Goal: Task Accomplishment & Management: Manage account settings

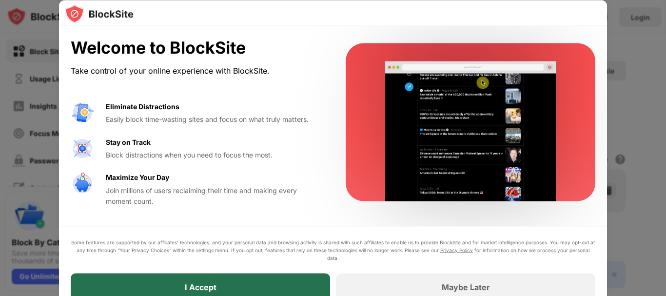
click at [196, 282] on div "I Accept" at bounding box center [201, 287] width 32 height 10
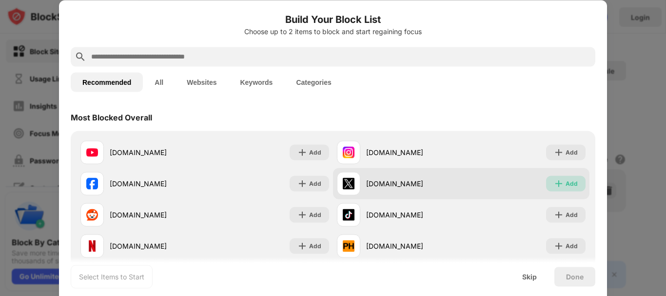
click at [569, 188] on div "Add" at bounding box center [566, 184] width 40 height 16
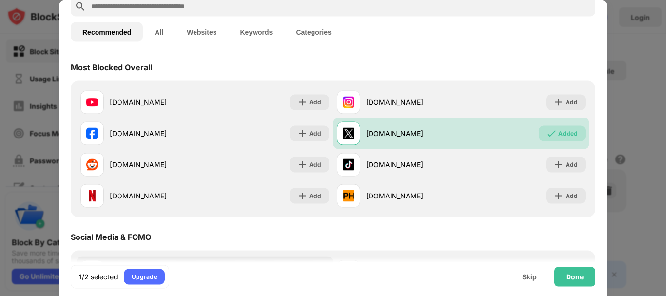
scroll to position [98, 0]
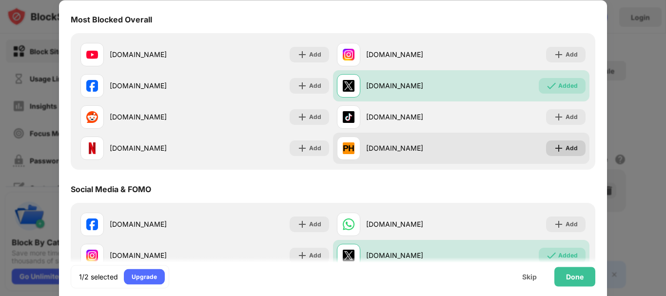
click at [557, 144] on div "Add" at bounding box center [566, 148] width 40 height 16
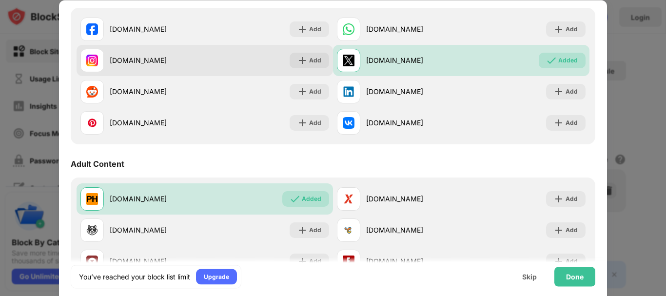
scroll to position [341, 0]
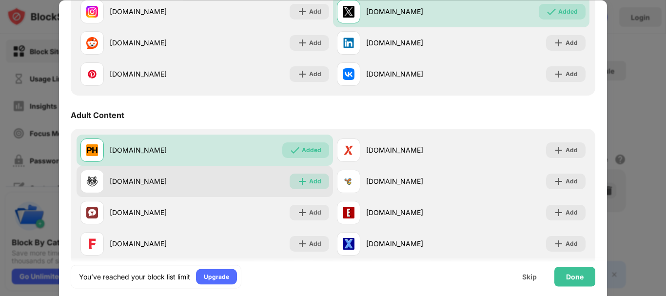
click at [309, 180] on div "Add" at bounding box center [315, 182] width 12 height 10
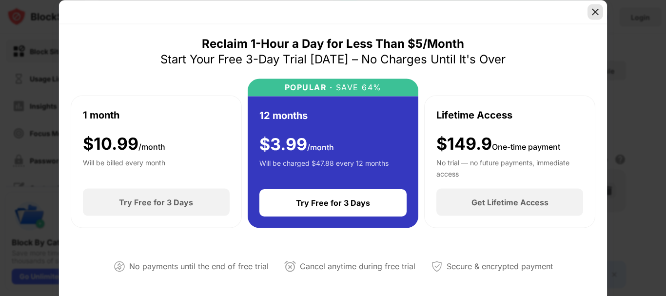
click at [596, 11] on img at bounding box center [596, 12] width 10 height 10
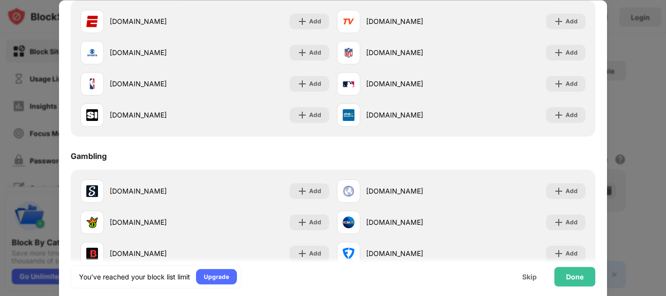
scroll to position [927, 0]
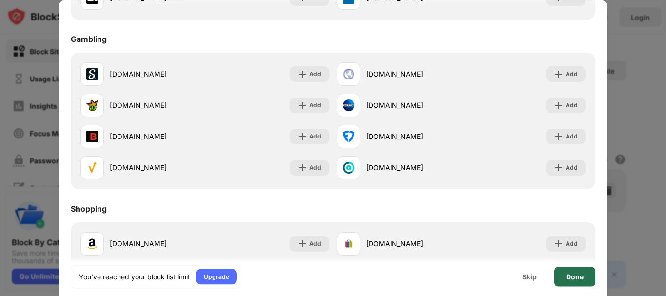
click at [576, 272] on div "Done" at bounding box center [575, 277] width 41 height 20
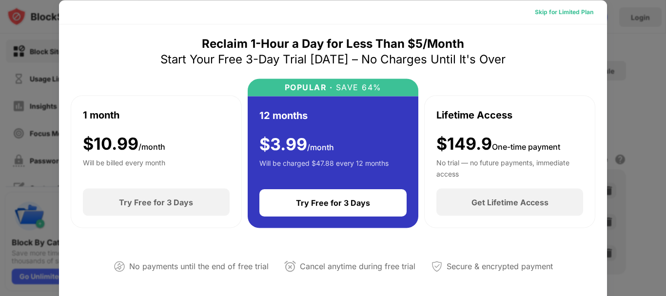
click at [562, 15] on div "Skip for Limited Plan" at bounding box center [564, 12] width 59 height 10
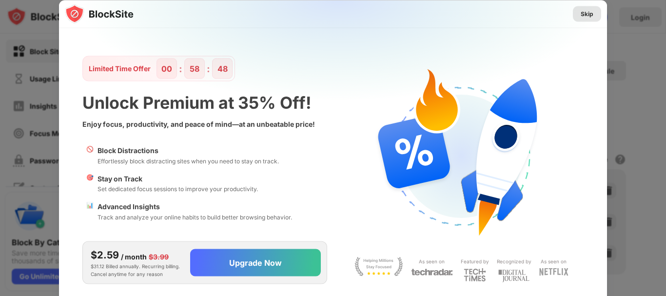
click at [594, 12] on div "Skip" at bounding box center [587, 14] width 28 height 16
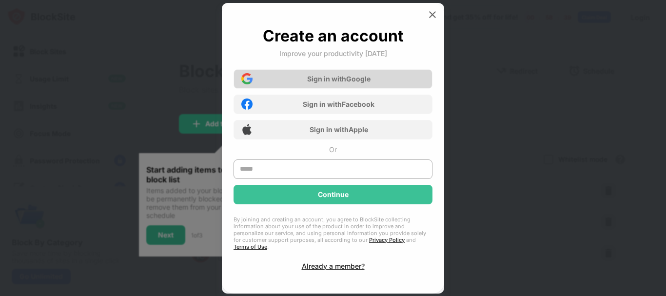
click at [368, 83] on div "Sign in with Google" at bounding box center [338, 79] width 63 height 8
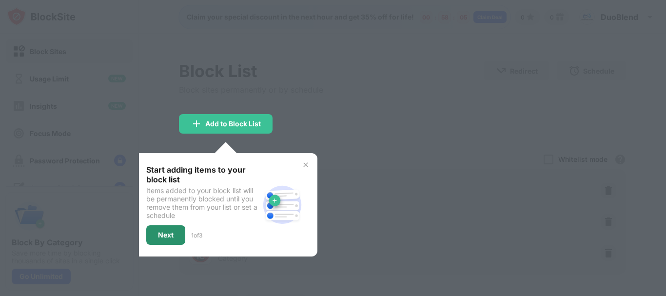
click at [181, 239] on div "Next" at bounding box center [165, 235] width 39 height 20
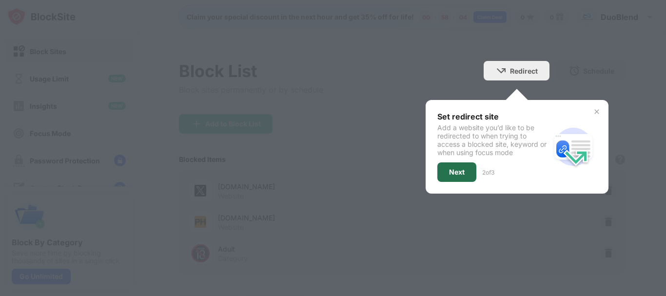
click at [445, 180] on div "Next" at bounding box center [457, 172] width 39 height 20
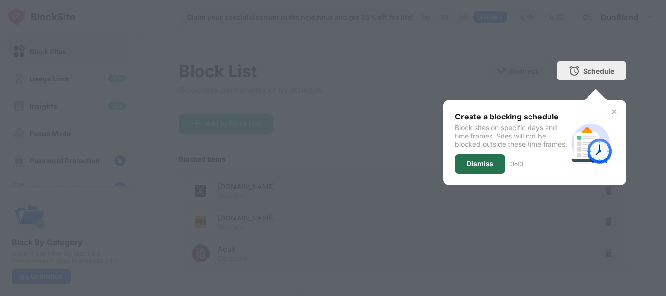
click at [466, 166] on div "Dismiss" at bounding box center [480, 164] width 50 height 20
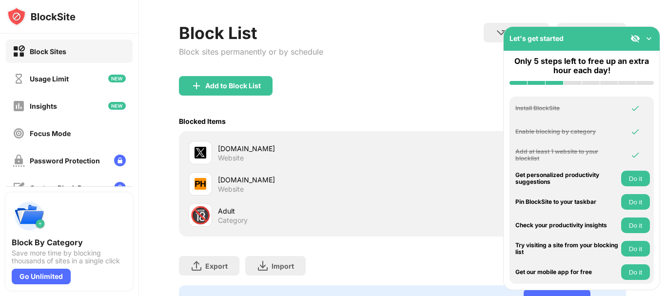
scroll to position [49, 0]
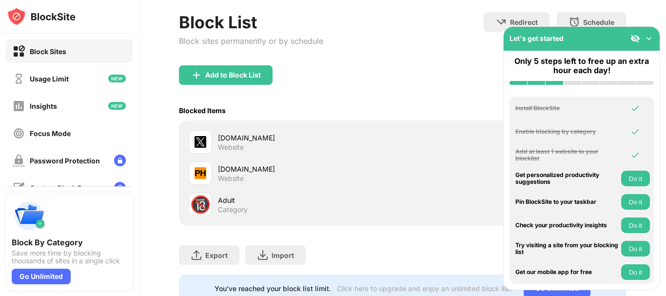
click at [454, 67] on div "Add to Block List" at bounding box center [402, 82] width 447 height 35
click at [243, 150] on div "Website" at bounding box center [231, 147] width 26 height 9
click at [221, 199] on div "Adult" at bounding box center [310, 200] width 185 height 10
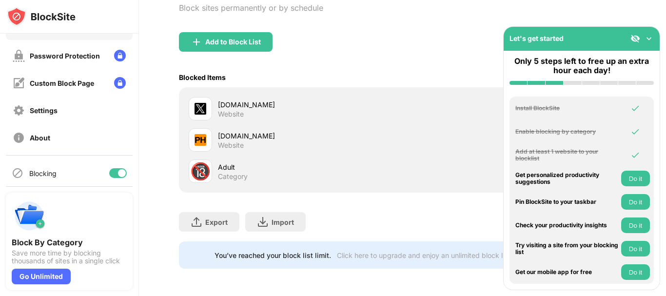
scroll to position [109, 0]
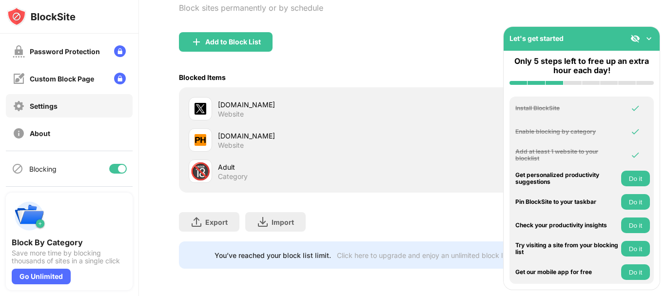
click at [69, 107] on div "Settings" at bounding box center [69, 105] width 127 height 23
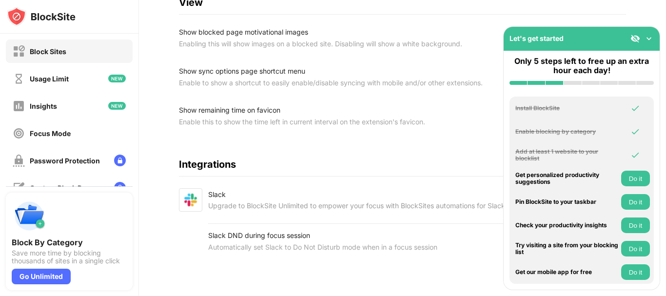
click at [71, 50] on div "Block Sites" at bounding box center [69, 51] width 127 height 23
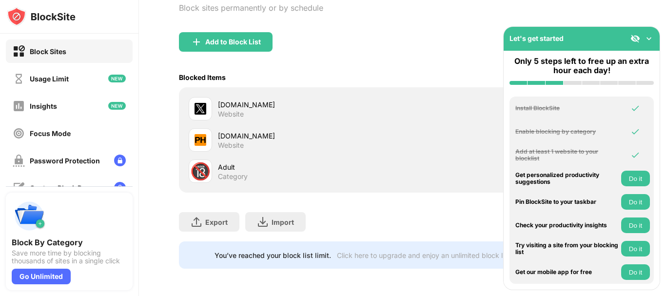
click at [650, 38] on img at bounding box center [649, 39] width 10 height 10
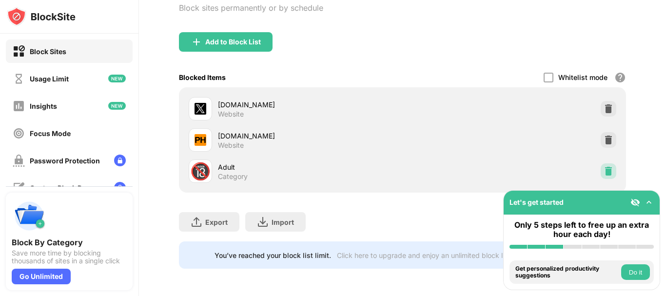
click at [601, 163] on div at bounding box center [609, 171] width 16 height 16
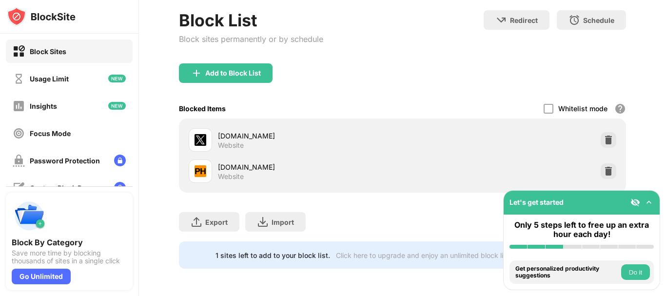
scroll to position [58, 0]
click at [546, 104] on div at bounding box center [549, 109] width 10 height 10
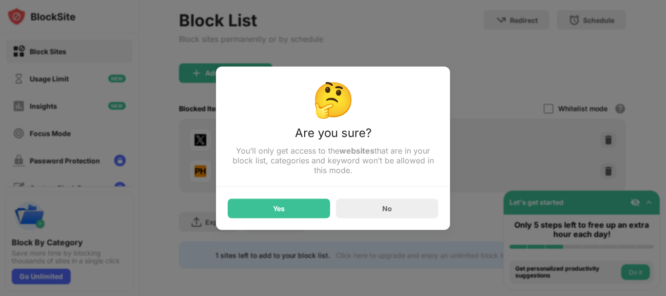
click at [401, 211] on div "No" at bounding box center [387, 209] width 102 height 20
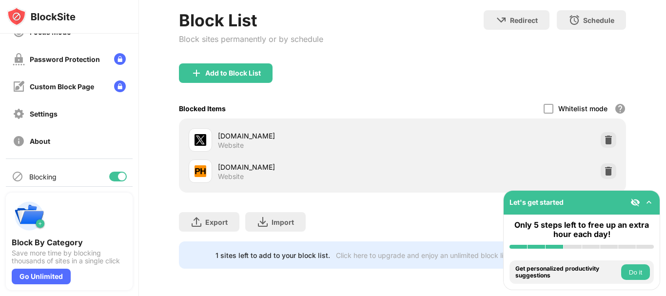
scroll to position [109, 0]
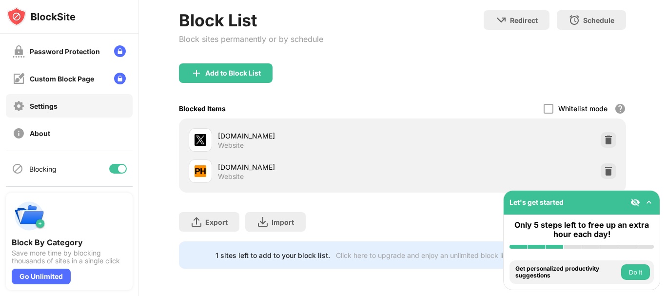
click at [41, 110] on div "Settings" at bounding box center [44, 106] width 28 height 8
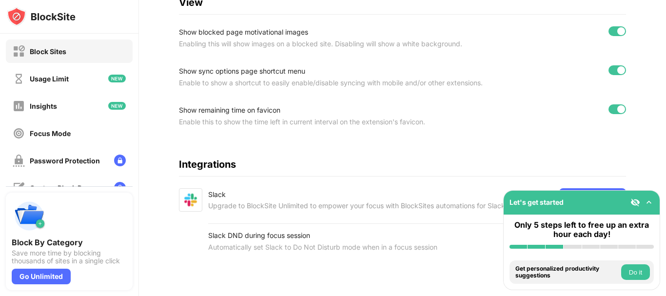
click at [66, 52] on div "Block Sites" at bounding box center [48, 51] width 37 height 8
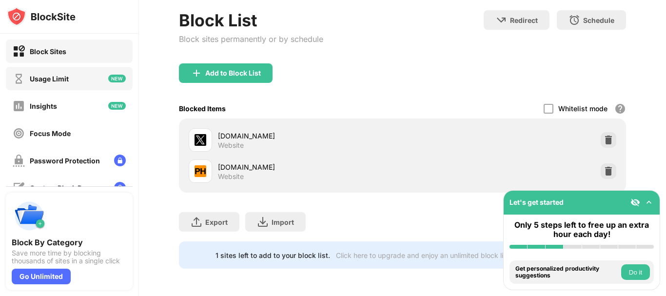
click at [66, 78] on div "Usage Limit" at bounding box center [49, 79] width 39 height 8
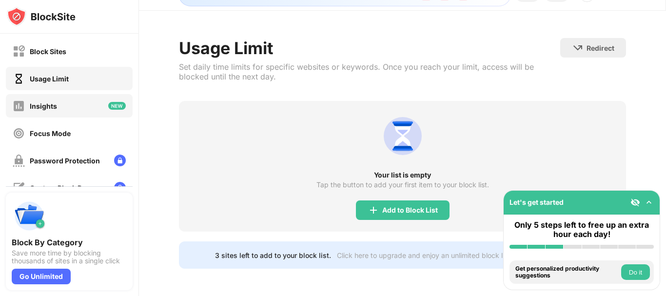
click at [48, 110] on div "Insights" at bounding box center [43, 106] width 27 height 8
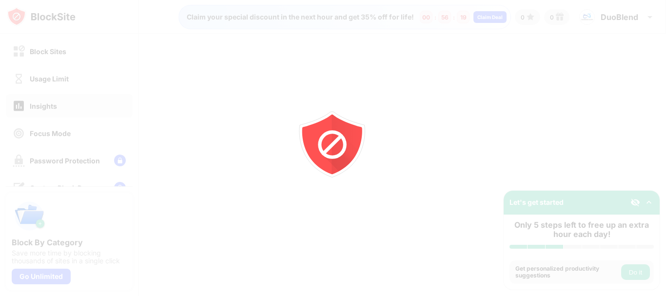
click at [62, 52] on div at bounding box center [333, 148] width 666 height 296
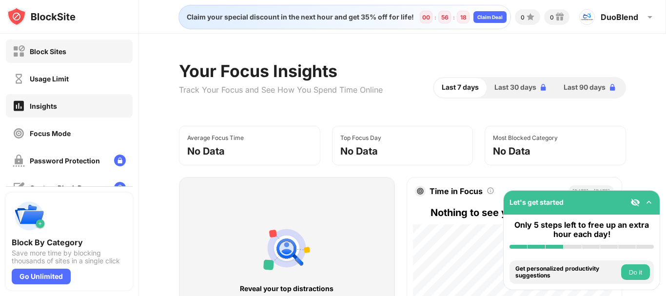
click at [65, 54] on div "Block Sites" at bounding box center [48, 51] width 37 height 8
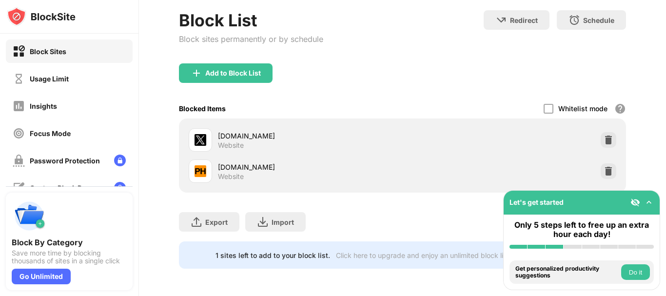
scroll to position [58, 0]
click at [604, 135] on img at bounding box center [609, 140] width 10 height 10
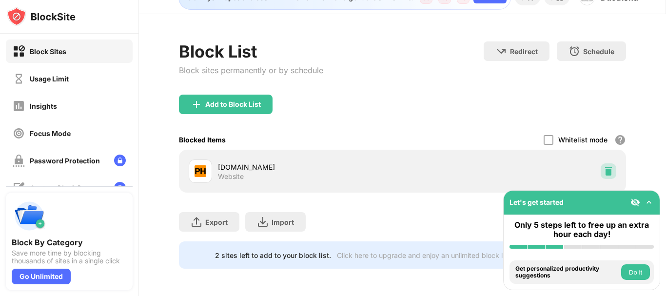
click at [601, 163] on div at bounding box center [609, 171] width 16 height 16
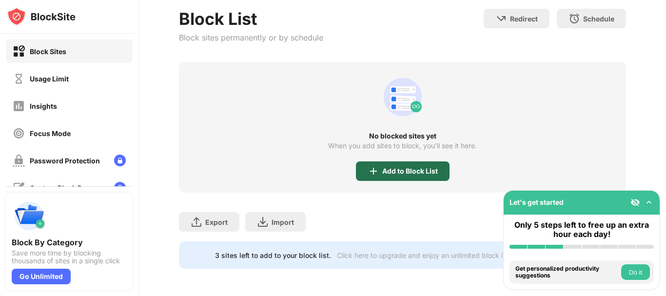
click at [421, 167] on div "Add to Block List" at bounding box center [410, 171] width 56 height 8
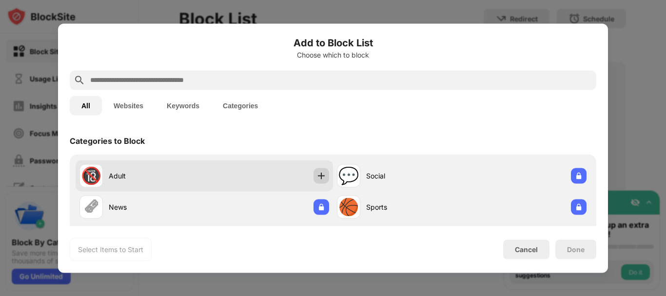
click at [323, 171] on div at bounding box center [322, 176] width 16 height 16
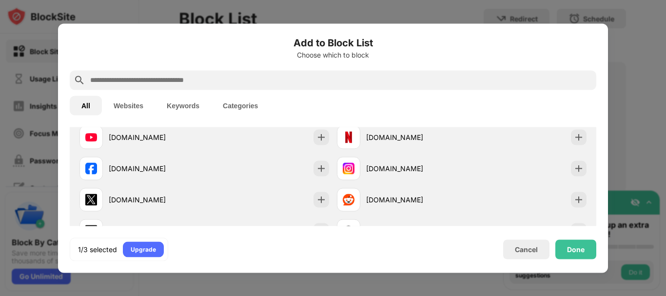
scroll to position [195, 0]
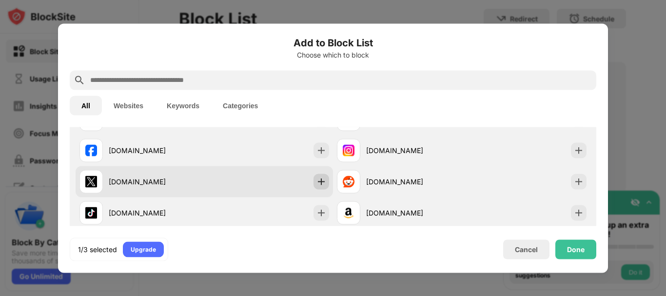
click at [317, 183] on img at bounding box center [322, 182] width 10 height 10
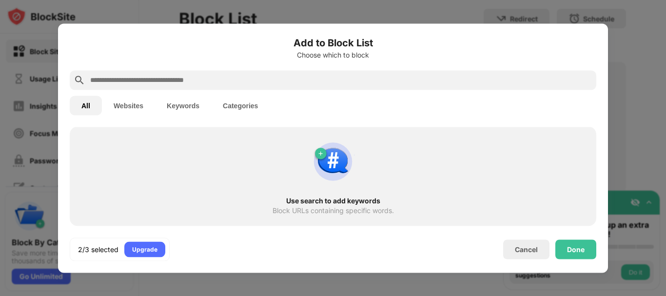
scroll to position [430, 0]
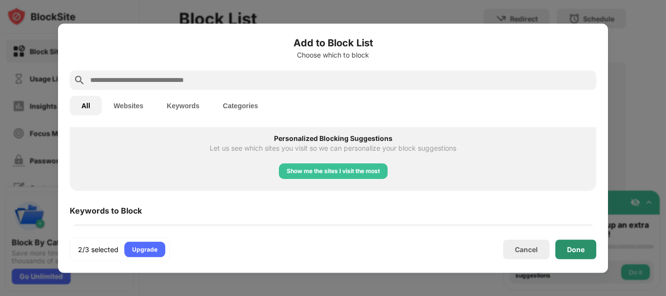
click at [585, 252] on div "Done" at bounding box center [576, 249] width 41 height 20
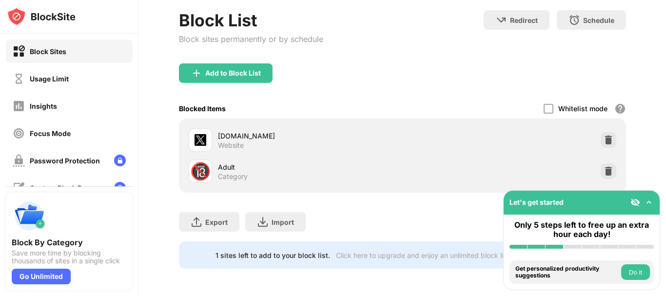
scroll to position [445, 0]
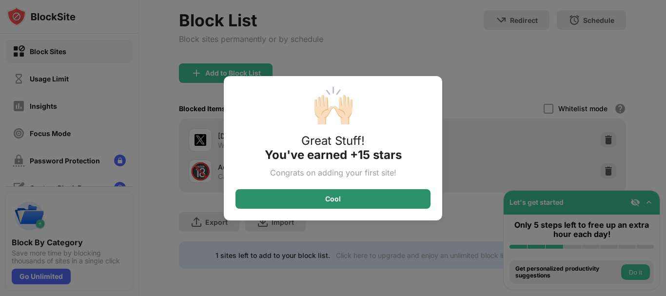
click at [348, 197] on div "Cool" at bounding box center [333, 199] width 195 height 20
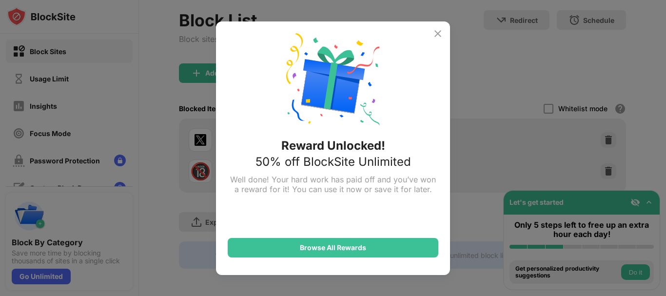
click at [439, 34] on img at bounding box center [438, 34] width 12 height 12
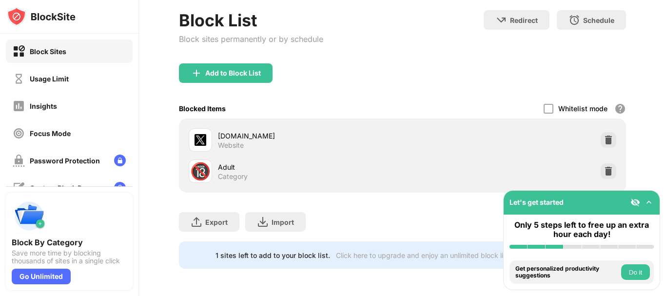
scroll to position [58, 0]
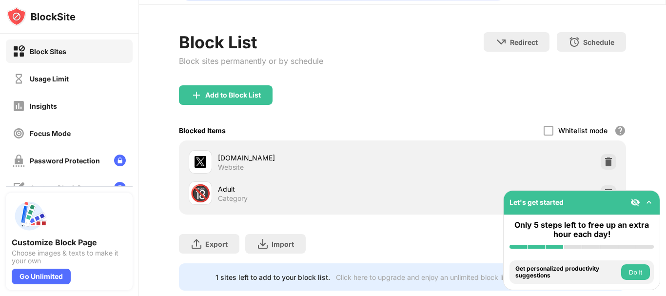
scroll to position [58, 0]
